Goal: Check status: Check status

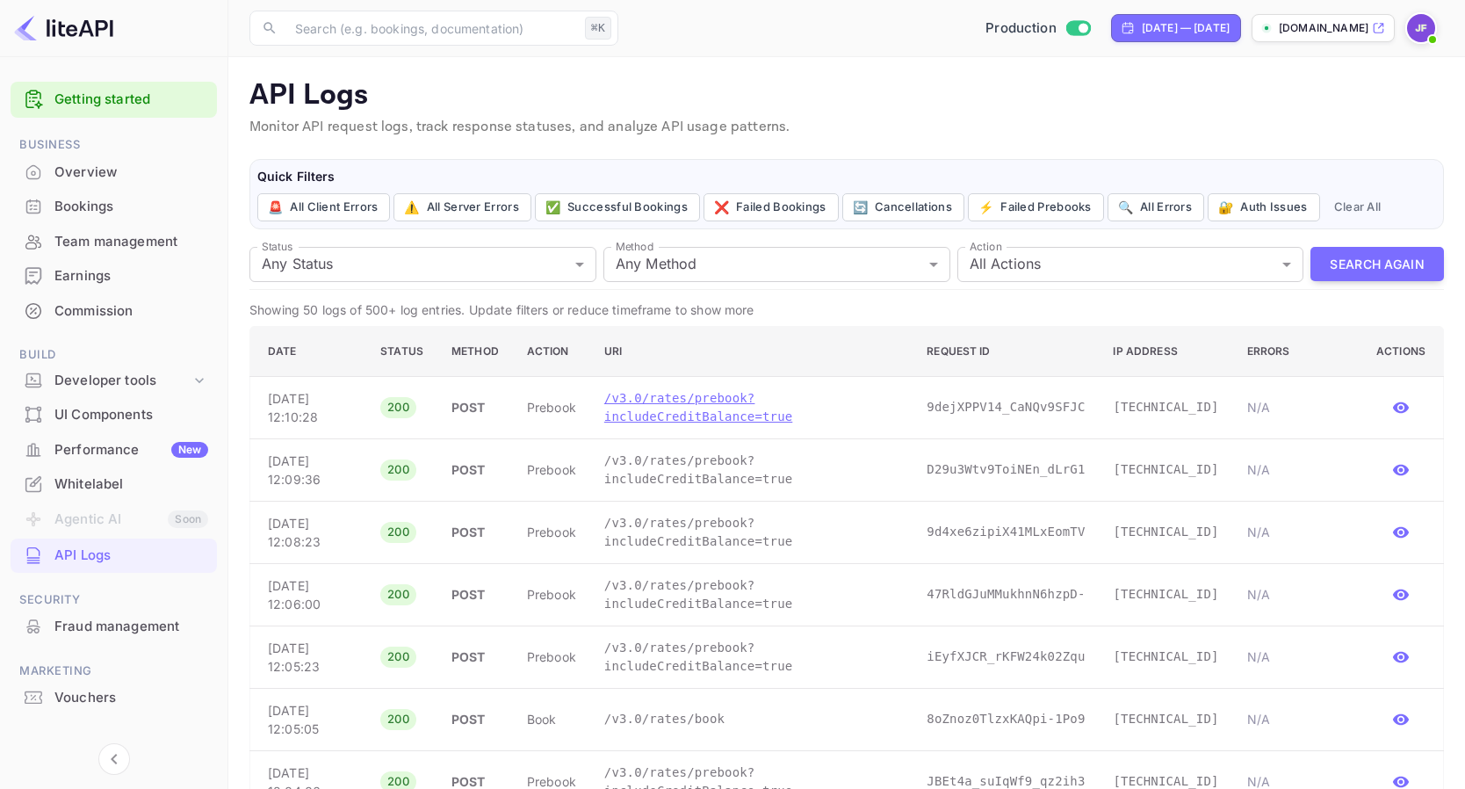
click at [720, 419] on p "/v3.0/rates/prebook?includeCreditBalance=true" at bounding box center [751, 407] width 294 height 37
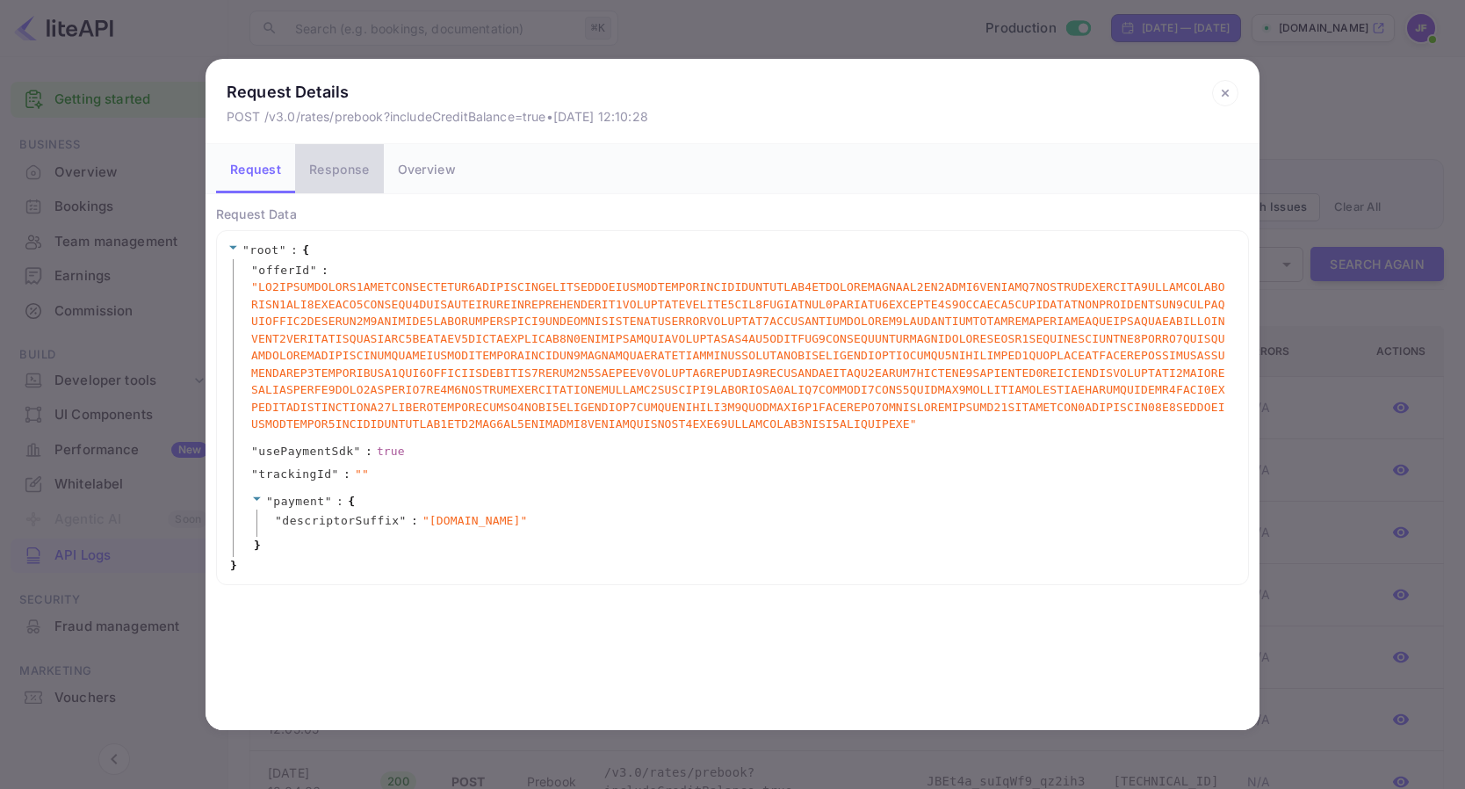
click at [336, 175] on button "Response" at bounding box center [339, 168] width 88 height 49
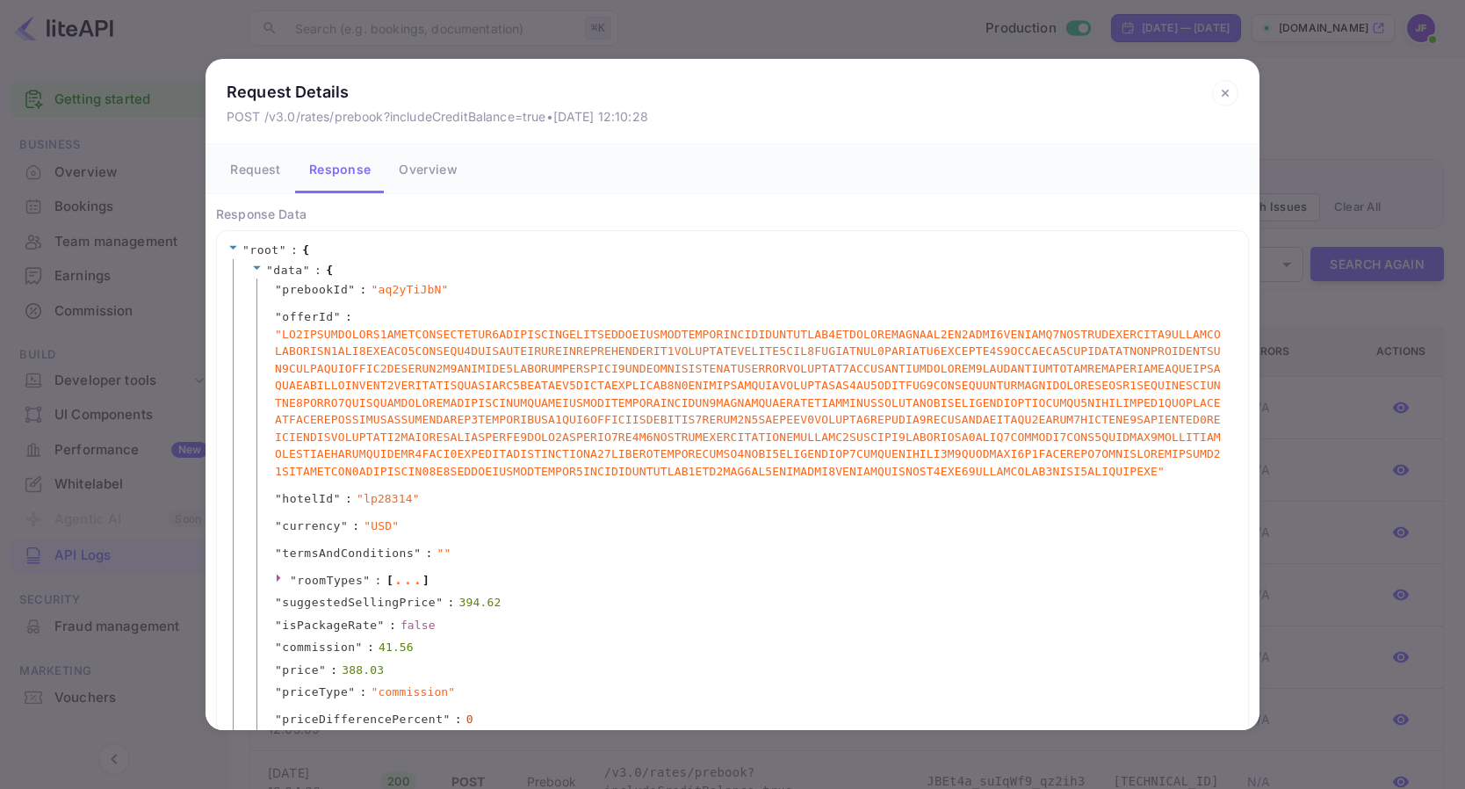
click at [1227, 95] on icon at bounding box center [1225, 93] width 6 height 6
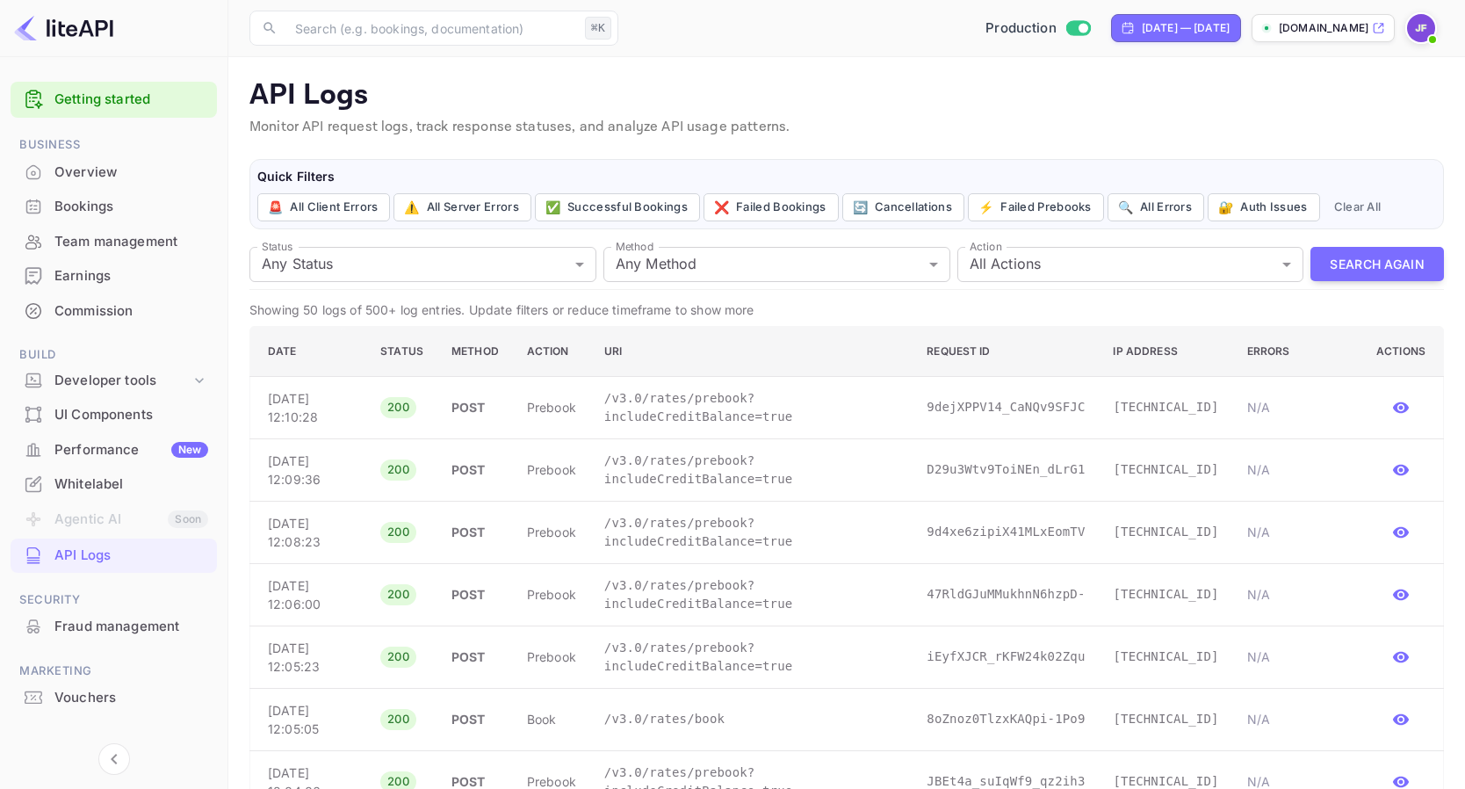
click at [125, 206] on div "Bookings" at bounding box center [131, 207] width 154 height 20
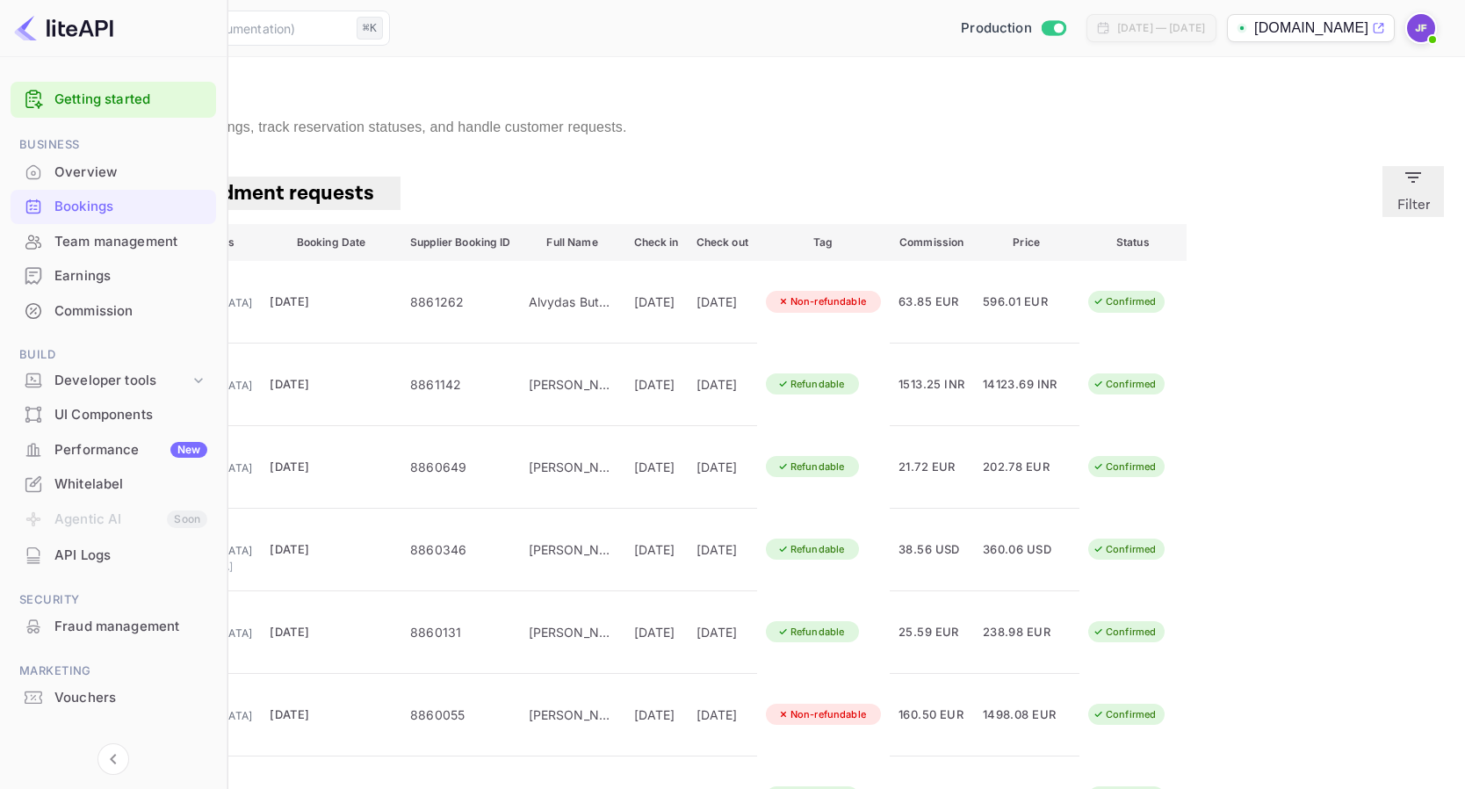
click at [1397, 192] on button "Filter" at bounding box center [1413, 191] width 61 height 51
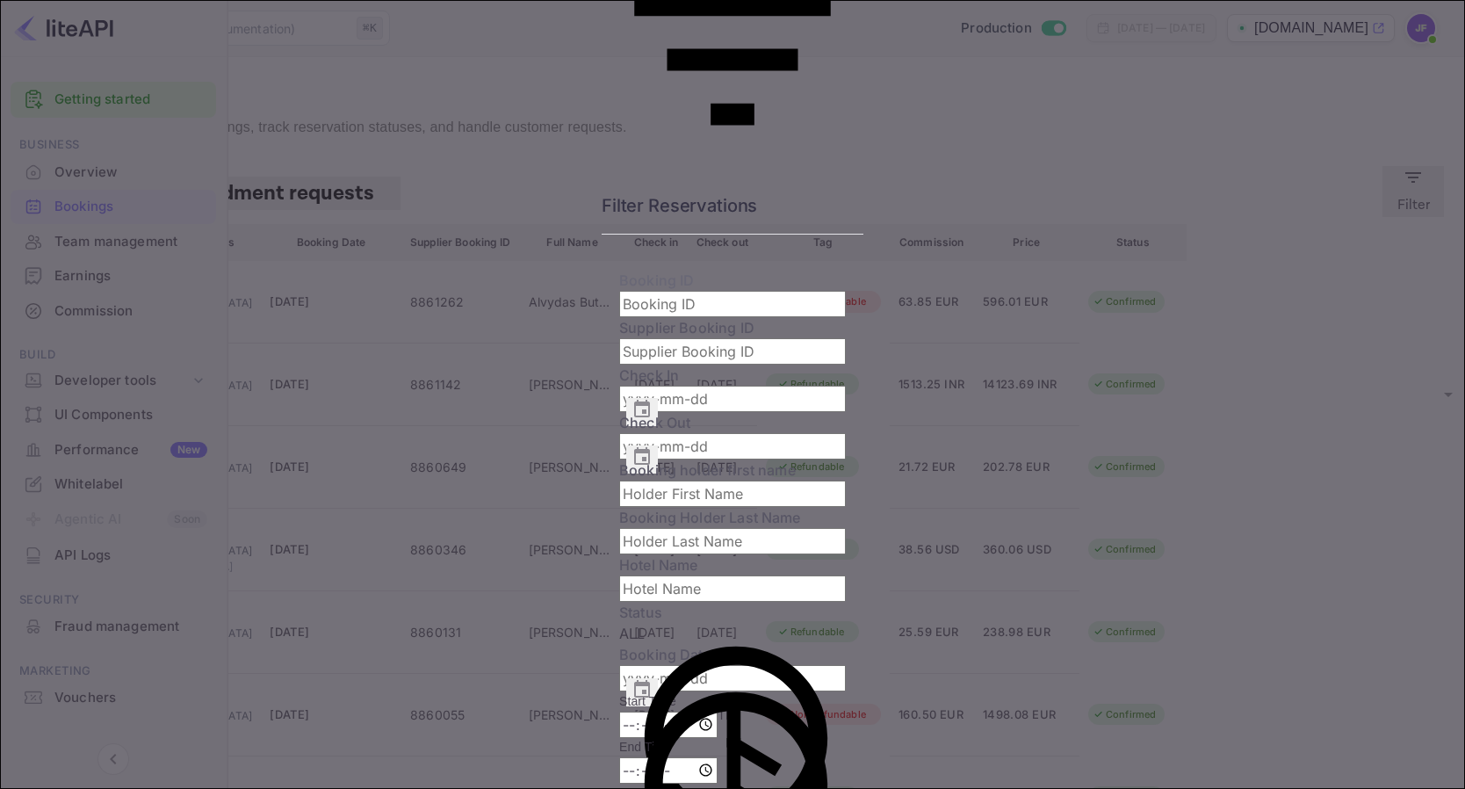
click at [619, 291] on input "text" at bounding box center [732, 304] width 227 height 26
paste input "882971"
type input "882971"
click at [846, 338] on input "text" at bounding box center [732, 351] width 227 height 26
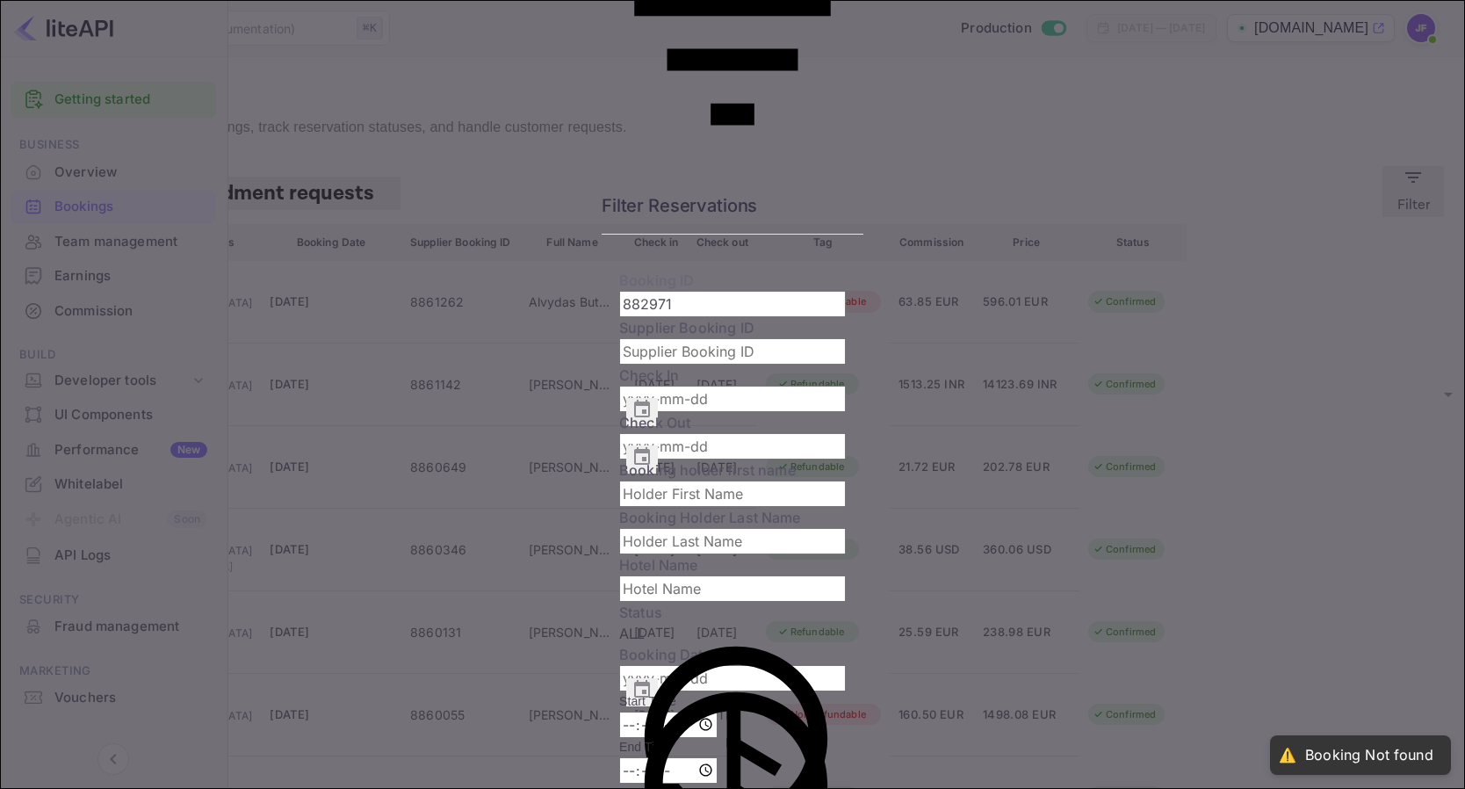
paste input "882971"
type input "882971"
drag, startPoint x: 187, startPoint y: 220, endPoint x: -44, endPoint y: 209, distance: 231.3
click at [619, 291] on input "882971" at bounding box center [732, 304] width 227 height 26
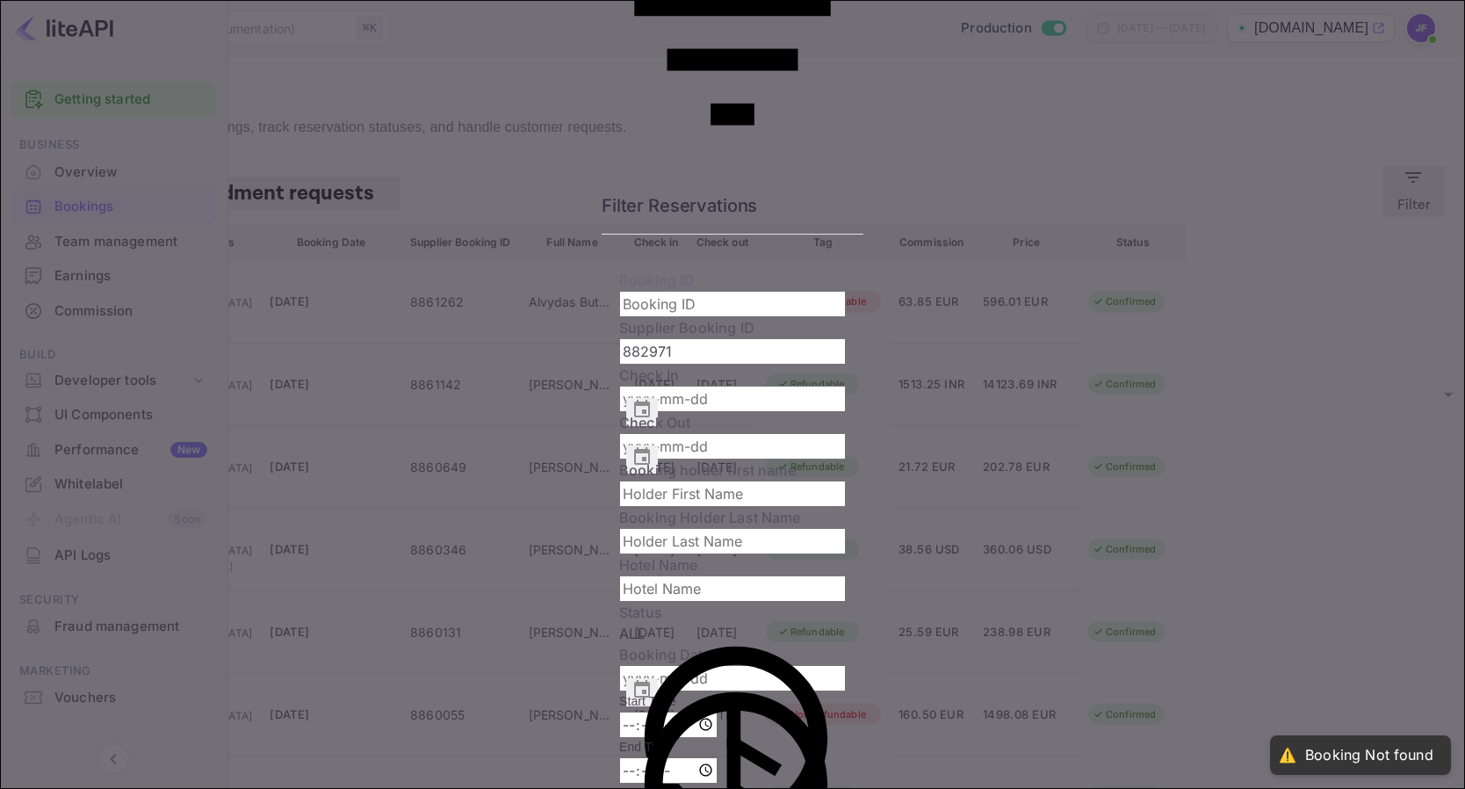
click at [1439, 184] on div "Filter Reservations Booking ID ​ Supplier Booking ID 882971 ​ Check In ​ Check …" at bounding box center [732, 394] width 1465 height 789
